Goal: Use online tool/utility: Utilize a website feature to perform a specific function

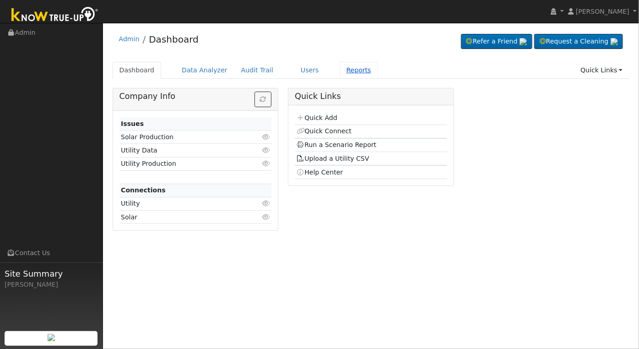
click at [340, 73] on link "Reports" at bounding box center [359, 70] width 38 height 17
click at [343, 71] on link "Reports" at bounding box center [359, 70] width 38 height 17
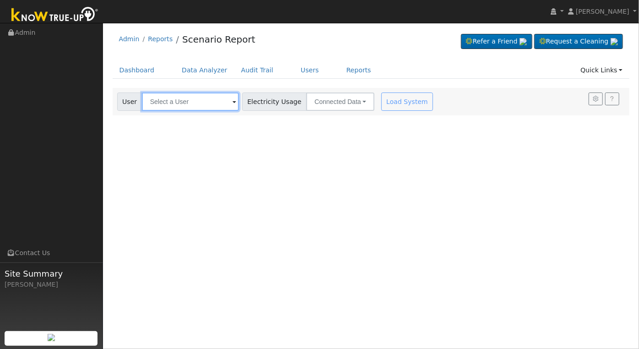
click at [227, 100] on input "text" at bounding box center [190, 102] width 97 height 18
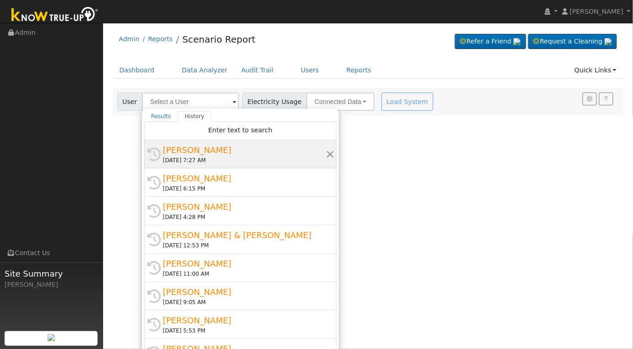
click at [236, 147] on div "[PERSON_NAME]" at bounding box center [244, 150] width 163 height 12
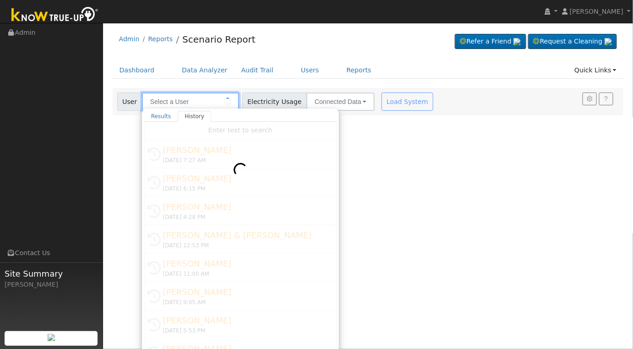
type input "[PERSON_NAME]"
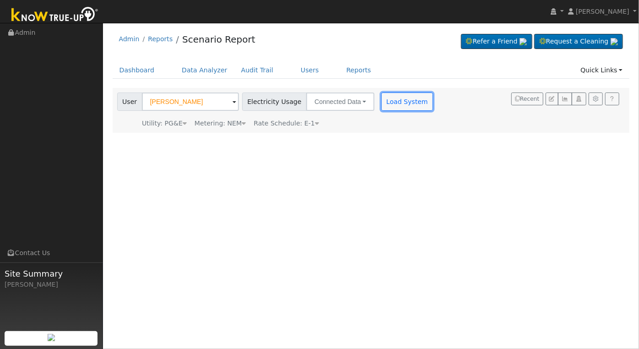
click at [394, 101] on button "Load System" at bounding box center [408, 102] width 52 height 18
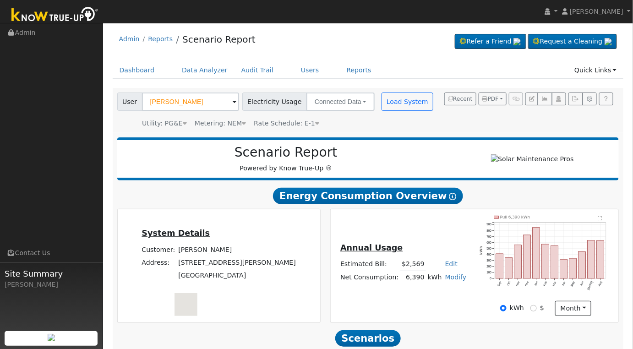
scroll to position [132, 0]
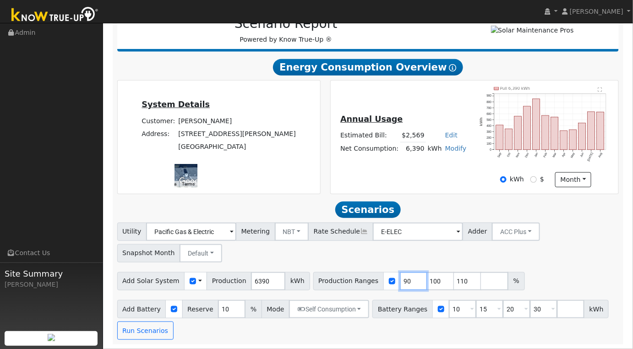
click at [400, 282] on input "90" at bounding box center [413, 281] width 27 height 18
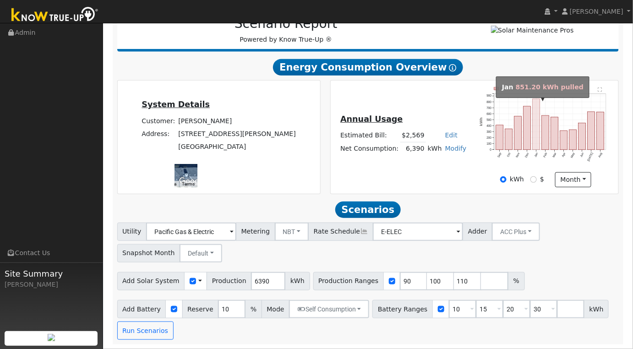
click at [534, 142] on rect "onclick=""" at bounding box center [536, 124] width 7 height 51
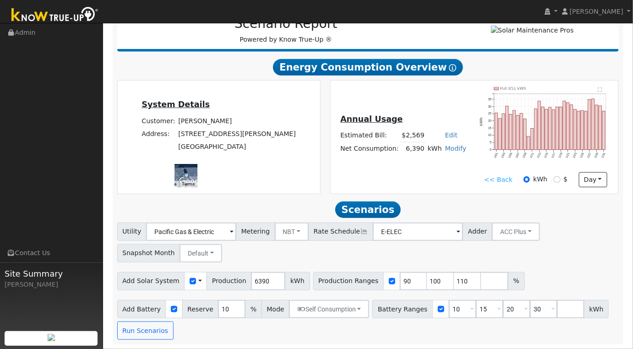
click at [600, 90] on text "" at bounding box center [600, 89] width 4 height 5
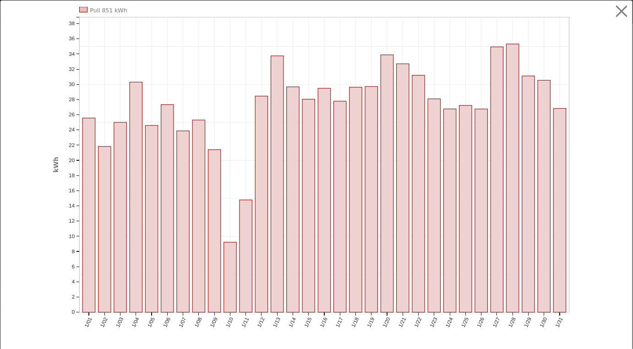
scroll to position [115, 0]
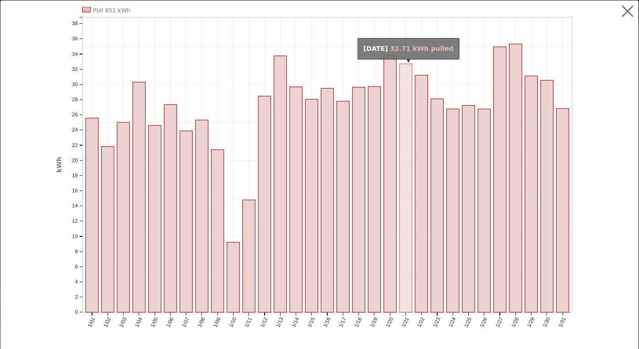
click at [400, 298] on rect "onclick=""" at bounding box center [406, 188] width 12 height 249
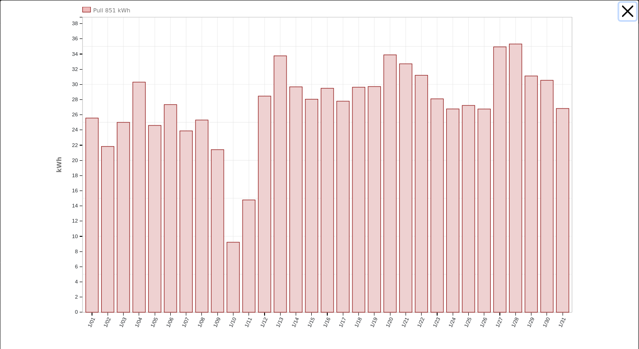
click at [625, 13] on button "button" at bounding box center [628, 11] width 17 height 17
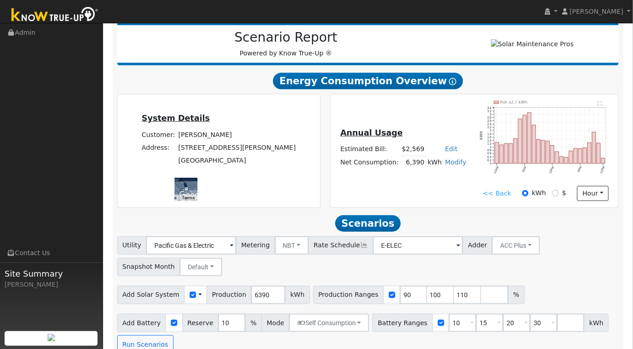
click at [601, 106] on text "" at bounding box center [600, 103] width 4 height 5
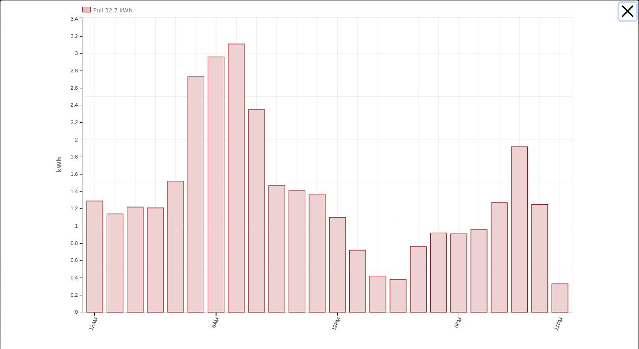
click at [622, 13] on button "button" at bounding box center [628, 11] width 17 height 17
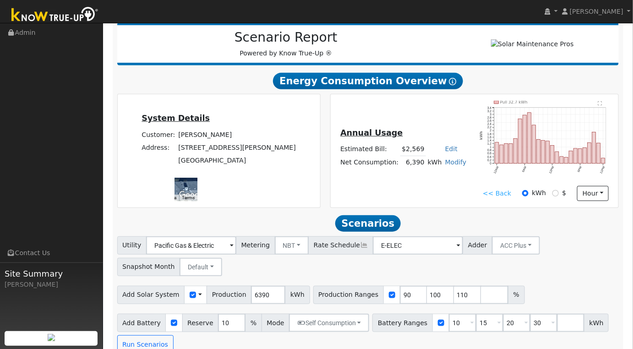
click at [504, 197] on link "<< Back" at bounding box center [497, 194] width 28 height 10
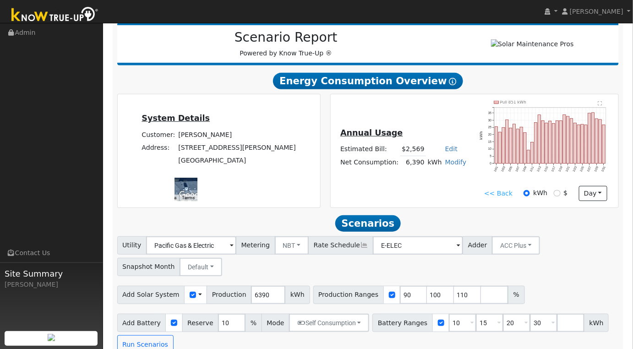
click at [503, 196] on link "<< Back" at bounding box center [498, 194] width 28 height 10
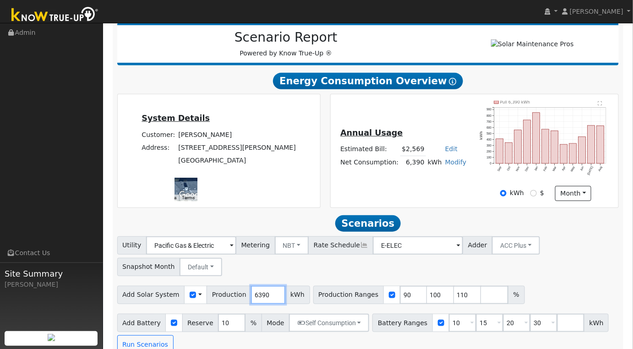
click at [260, 302] on input "6390" at bounding box center [268, 295] width 34 height 18
type input "8315"
click at [400, 297] on input "90" at bounding box center [413, 295] width 27 height 18
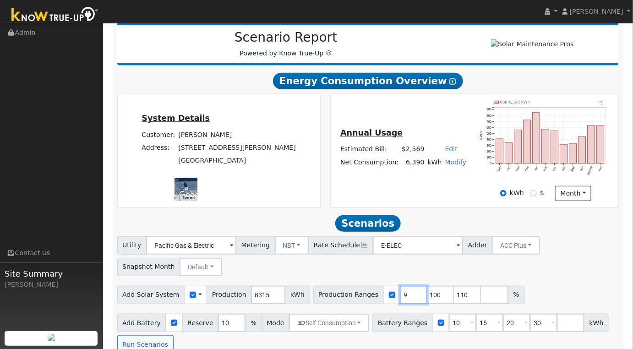
type input "100"
type input "110"
type input "100"
click at [449, 332] on input "10" at bounding box center [462, 323] width 27 height 18
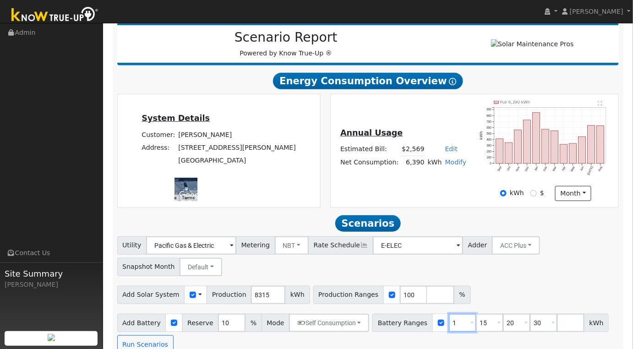
type input "15"
type input "20"
type input "30"
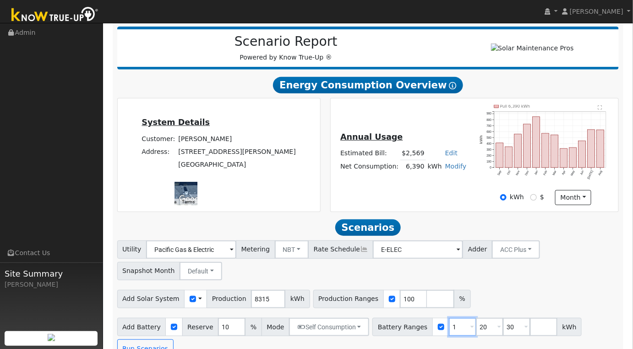
type input "20"
type input "30"
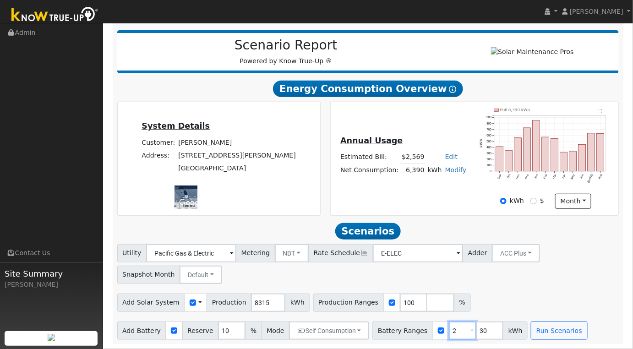
type input "30"
type input "3"
type input "10"
click at [531, 329] on button "Run Scenarios" at bounding box center [559, 331] width 56 height 18
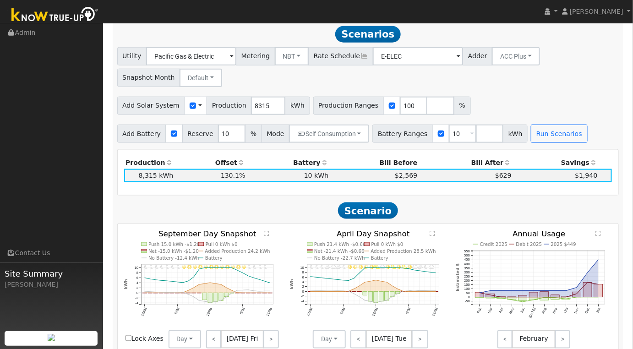
scroll to position [305, 0]
